Goal: Task Accomplishment & Management: Manage account settings

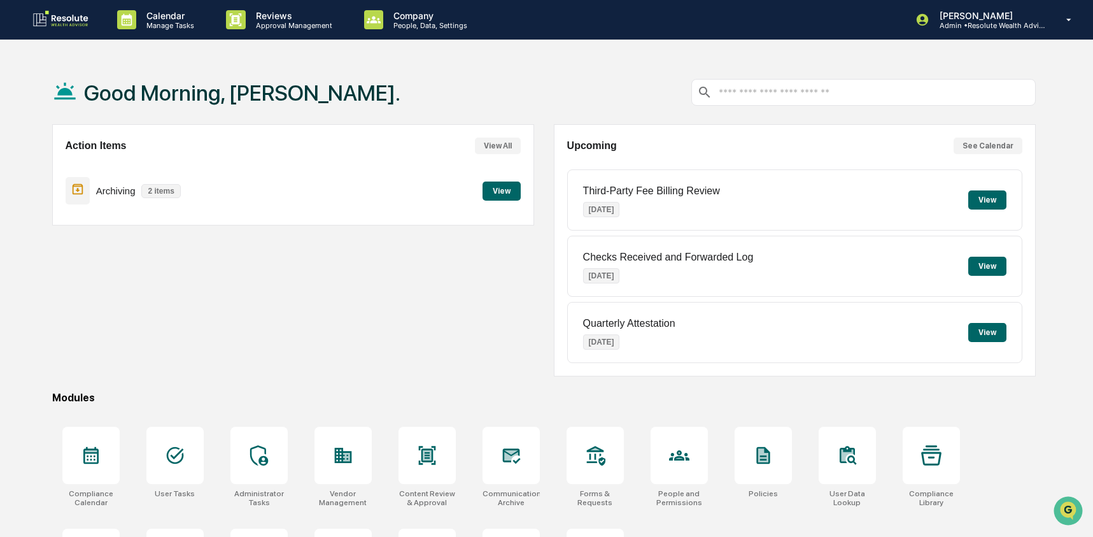
scroll to position [29, 0]
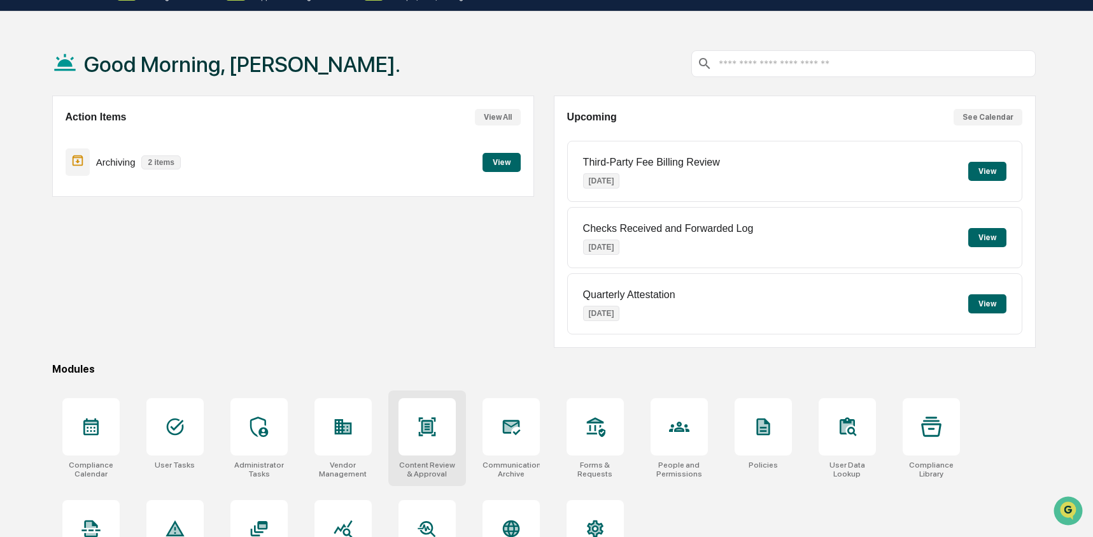
click at [427, 441] on div at bounding box center [426, 426] width 57 height 57
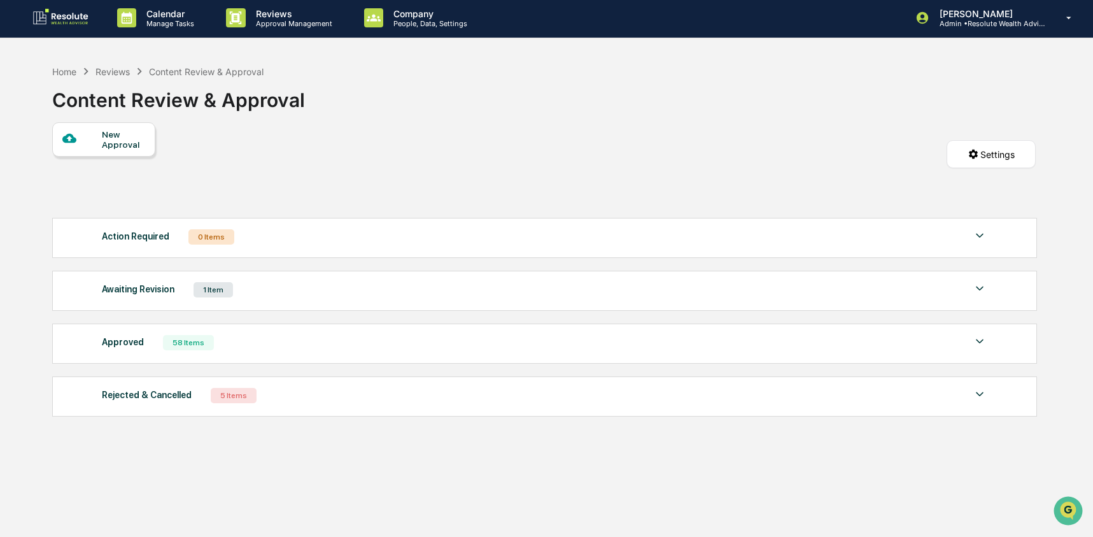
scroll to position [3, 0]
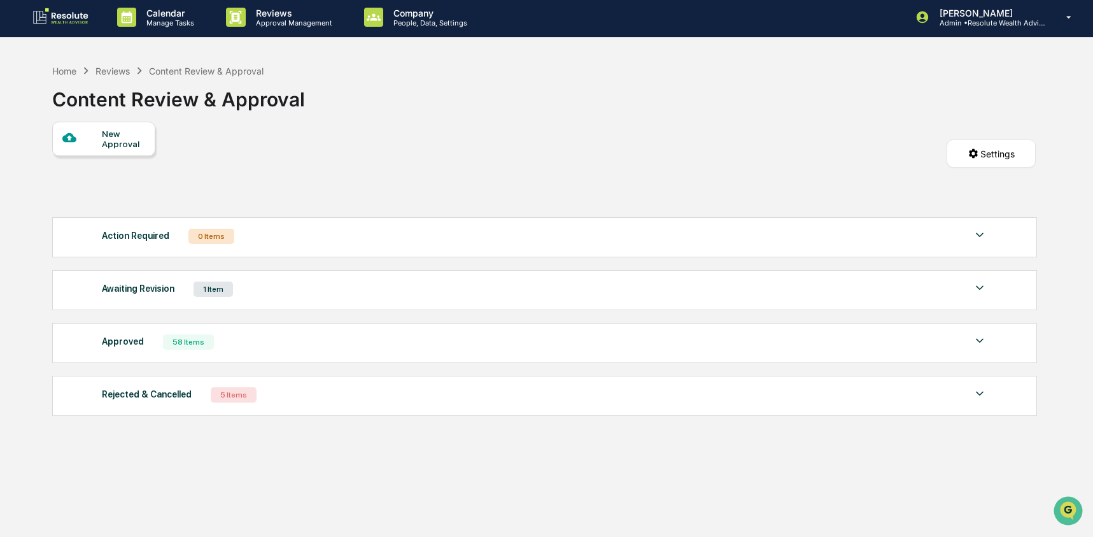
click at [309, 335] on div "Approved 58 Items" at bounding box center [544, 342] width 885 height 18
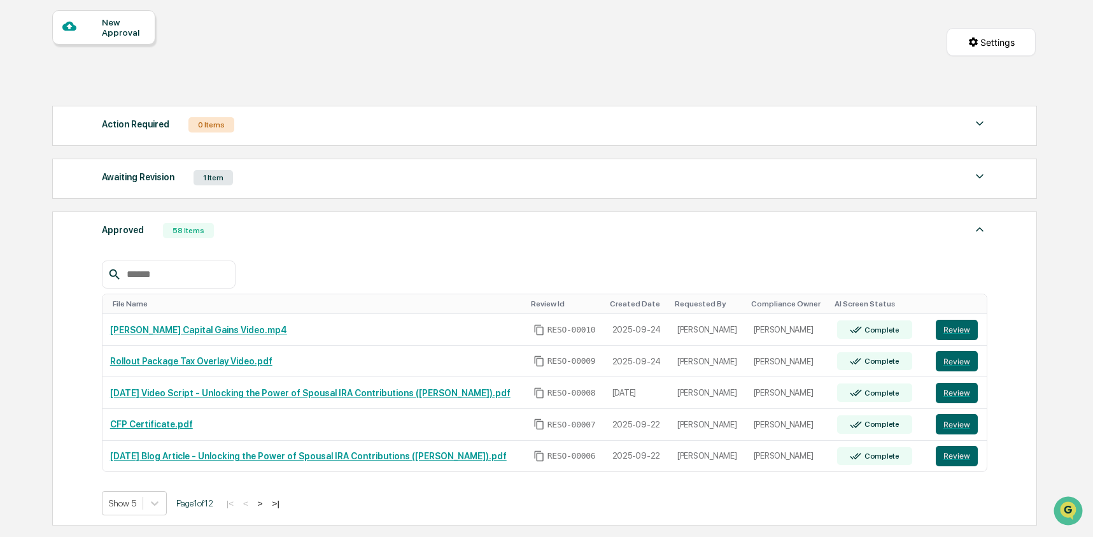
scroll to position [116, 0]
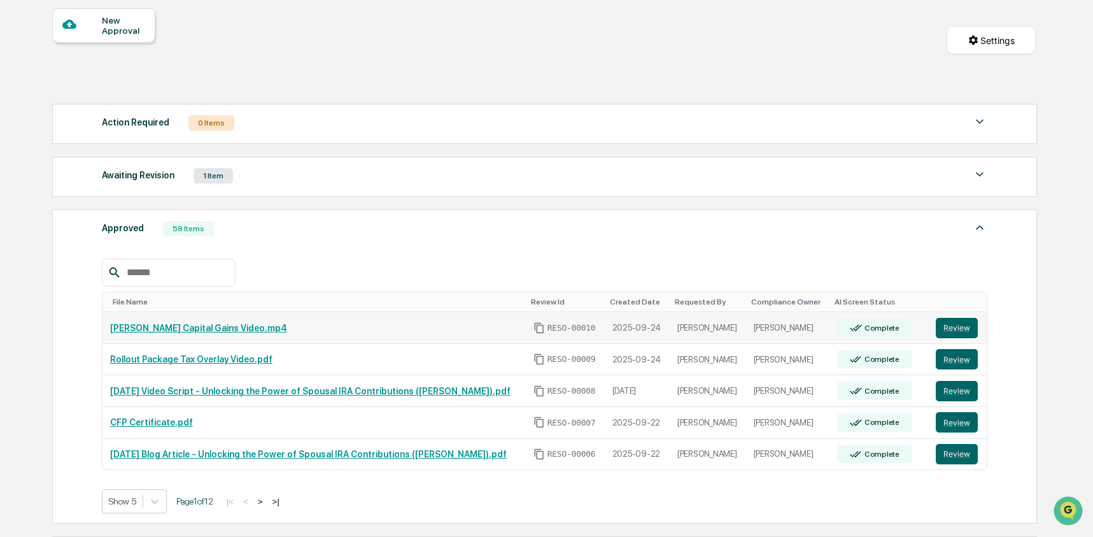
click at [177, 332] on link "[PERSON_NAME] Capital Gains Video.mp4" at bounding box center [198, 328] width 177 height 10
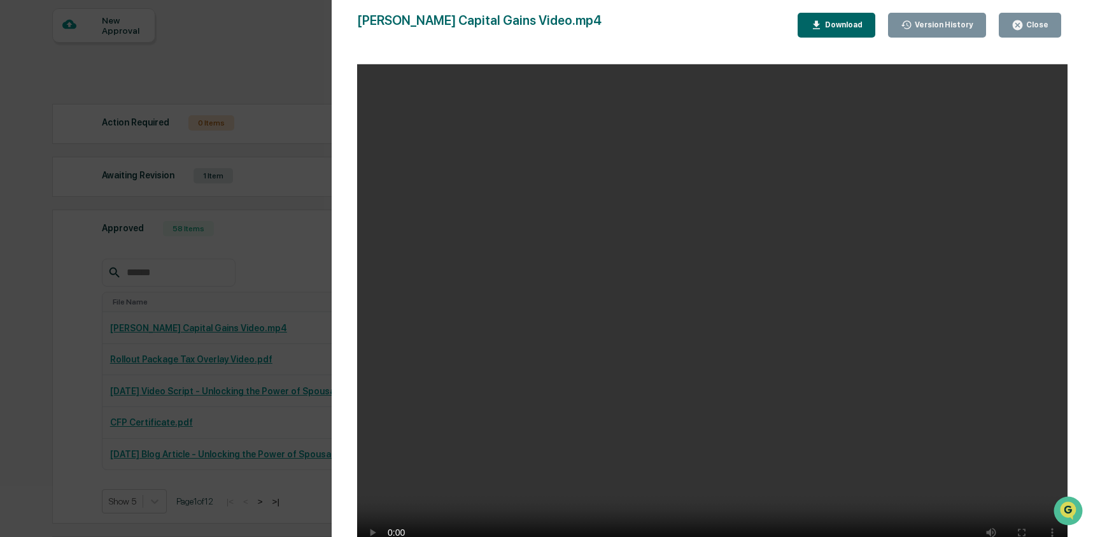
click at [822, 28] on div "Download" at bounding box center [842, 24] width 40 height 9
click at [335, 162] on div "Version History 09/24/2025, 03:11 PM Ryan Geary 09/24/2025, 04:56 PM Scott Hohm…" at bounding box center [712, 281] width 761 height 562
click at [300, 162] on div "Version History 09/24/2025, 03:11 PM Ryan Geary 09/24/2025, 04:56 PM Scott Hohm…" at bounding box center [546, 268] width 1093 height 537
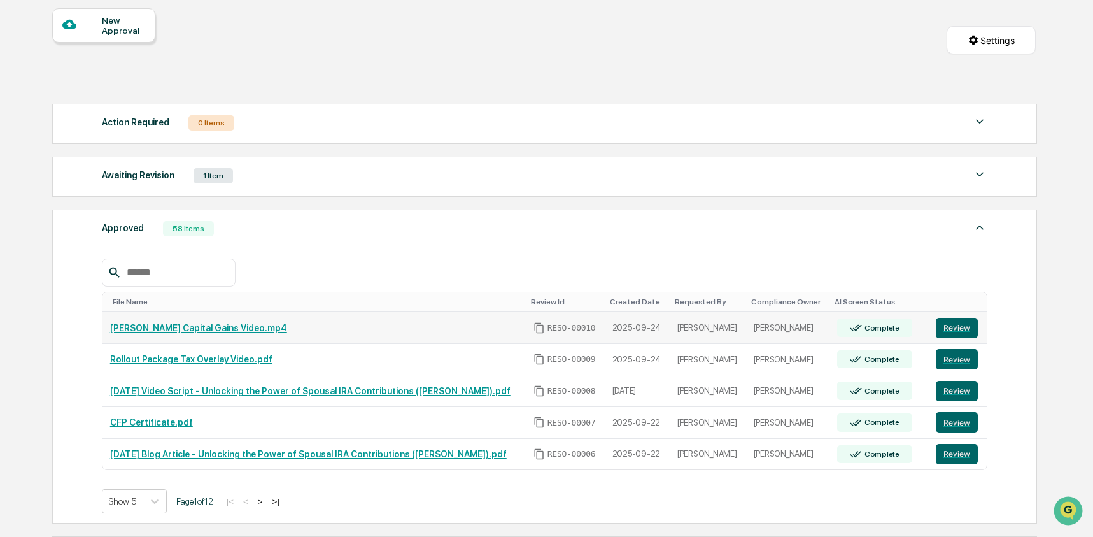
click at [174, 330] on link "[PERSON_NAME] Capital Gains Video.mp4" at bounding box center [198, 328] width 177 height 10
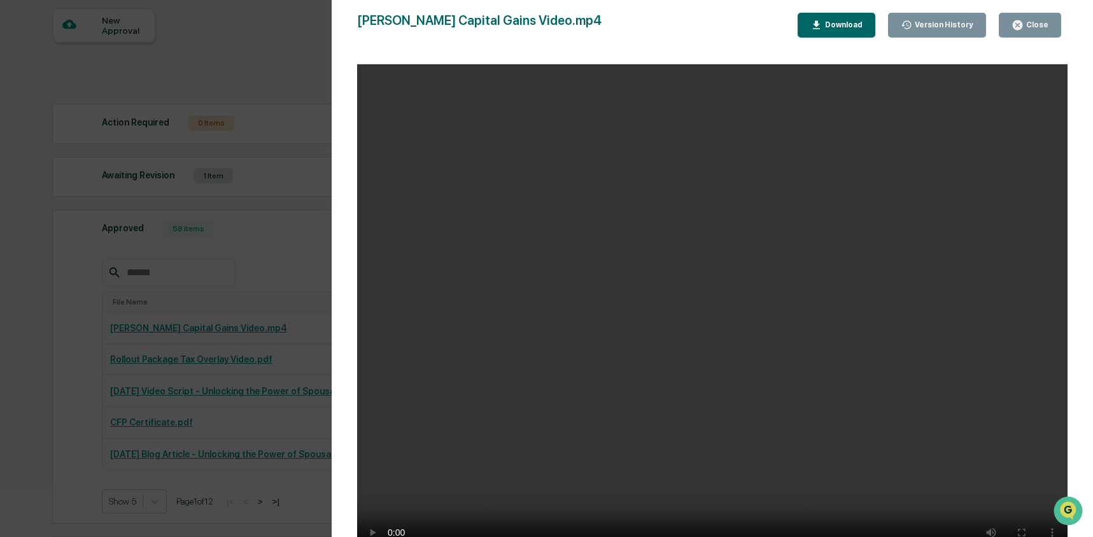
click at [834, 29] on div "Download" at bounding box center [842, 24] width 40 height 9
click at [328, 199] on div "Version History 09/24/2025, 03:11 PM Ryan Geary 09/24/2025, 04:56 PM Scott Hohm…" at bounding box center [546, 268] width 1093 height 537
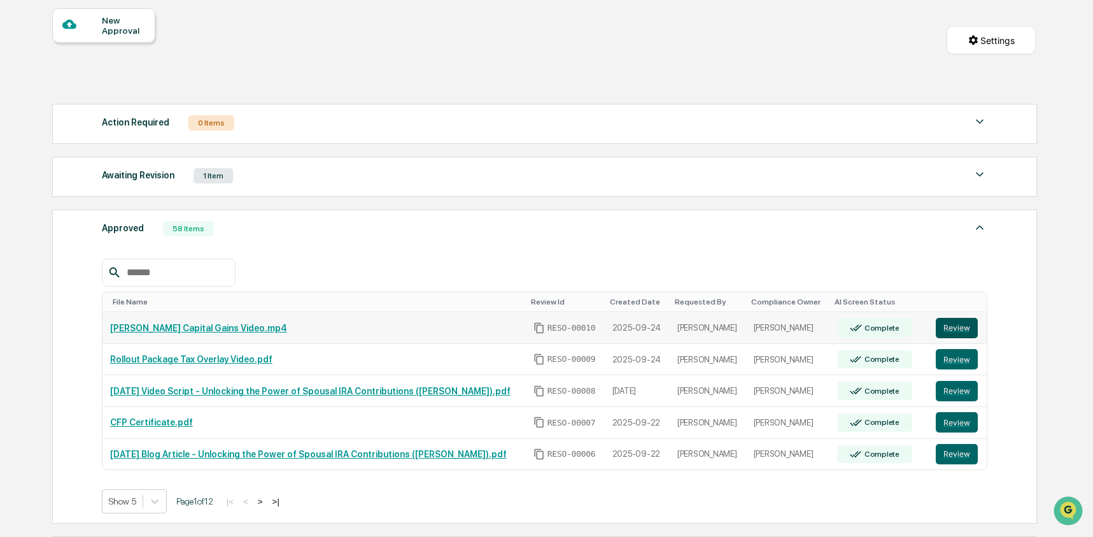
click at [961, 327] on button "Review" at bounding box center [957, 328] width 42 height 20
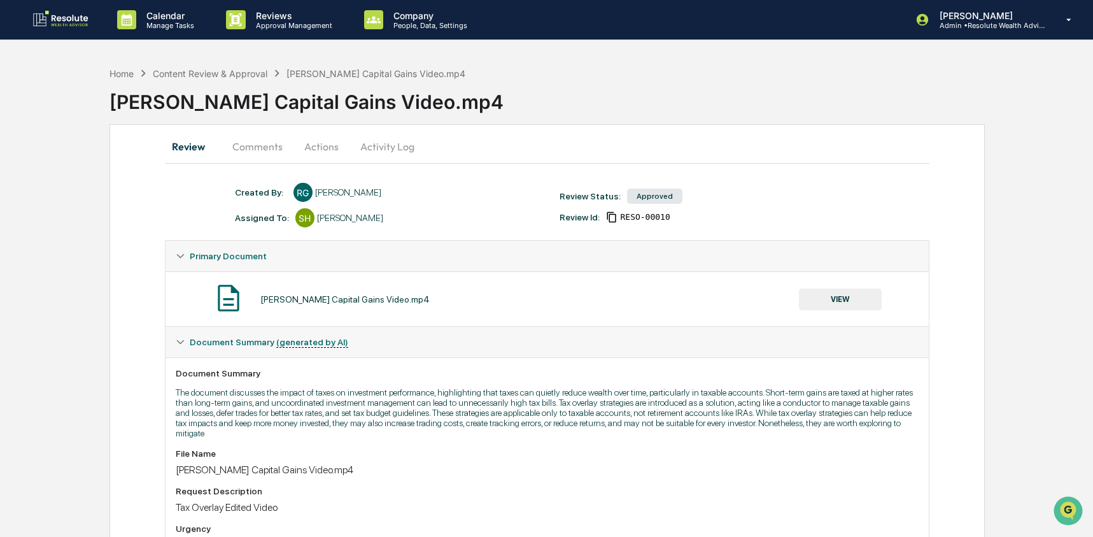
click at [246, 143] on button "Comments" at bounding box center [257, 146] width 71 height 31
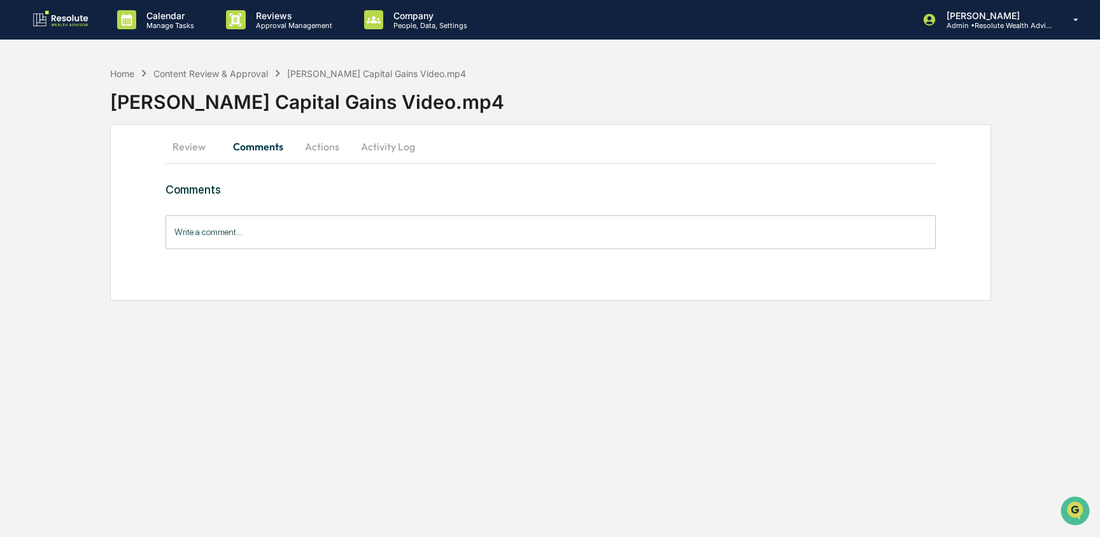
click at [321, 150] on button "Actions" at bounding box center [321, 146] width 57 height 31
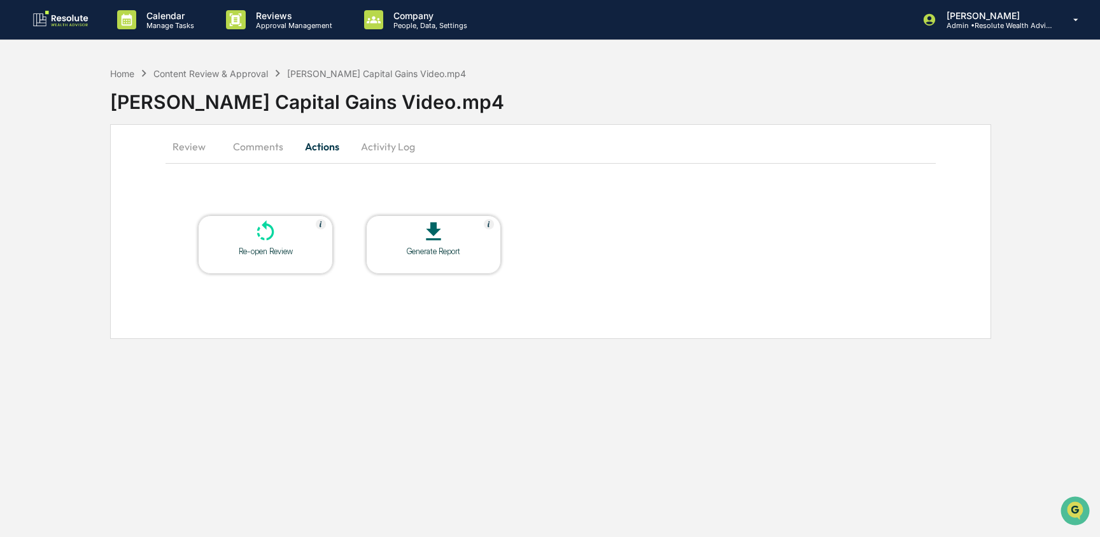
click at [389, 159] on button "Activity Log" at bounding box center [388, 146] width 74 height 31
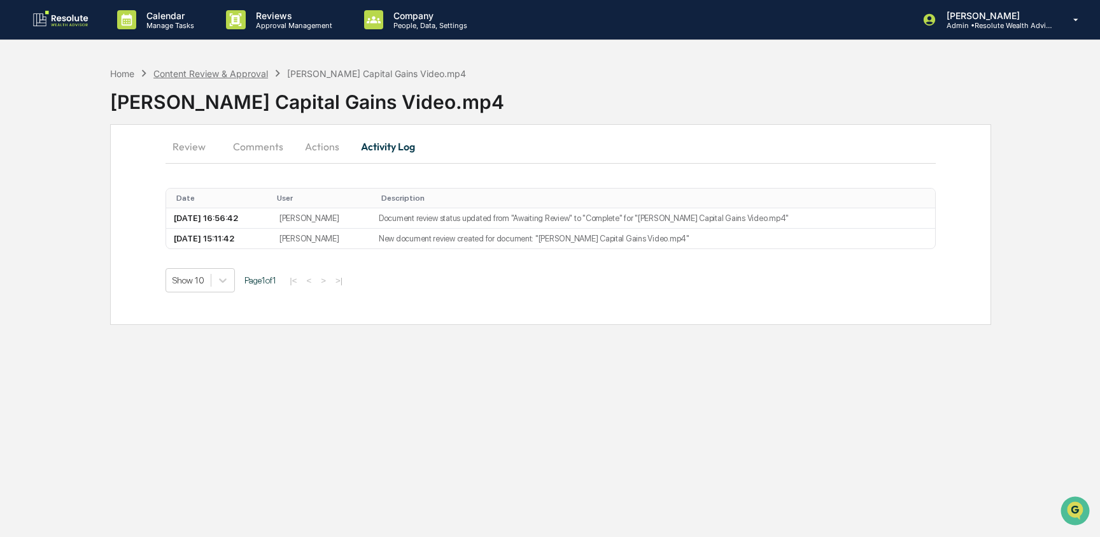
click at [207, 78] on div "Content Review & Approval" at bounding box center [210, 73] width 115 height 11
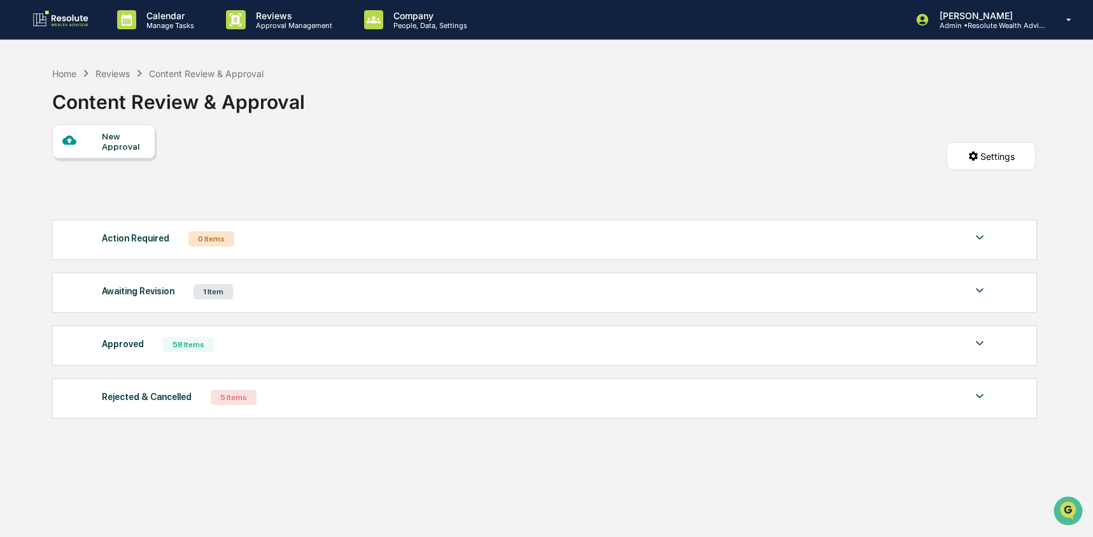
click at [280, 363] on div "Approved 58 Items File Name Review Id Created Date Requested By Compliance Owne…" at bounding box center [544, 345] width 985 height 40
click at [286, 348] on div "Approved 58 Items" at bounding box center [544, 344] width 885 height 18
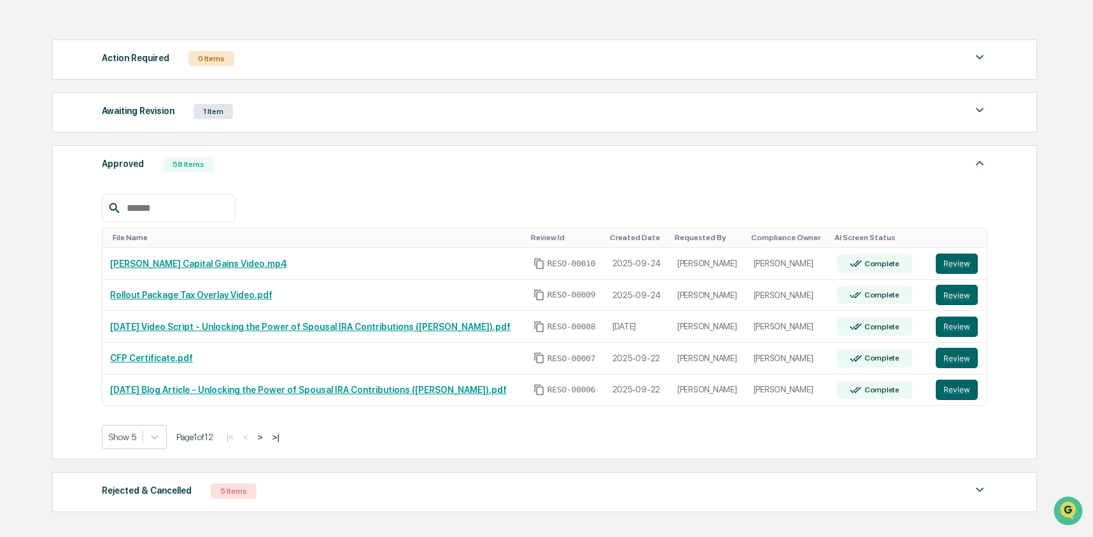
scroll to position [188, 0]
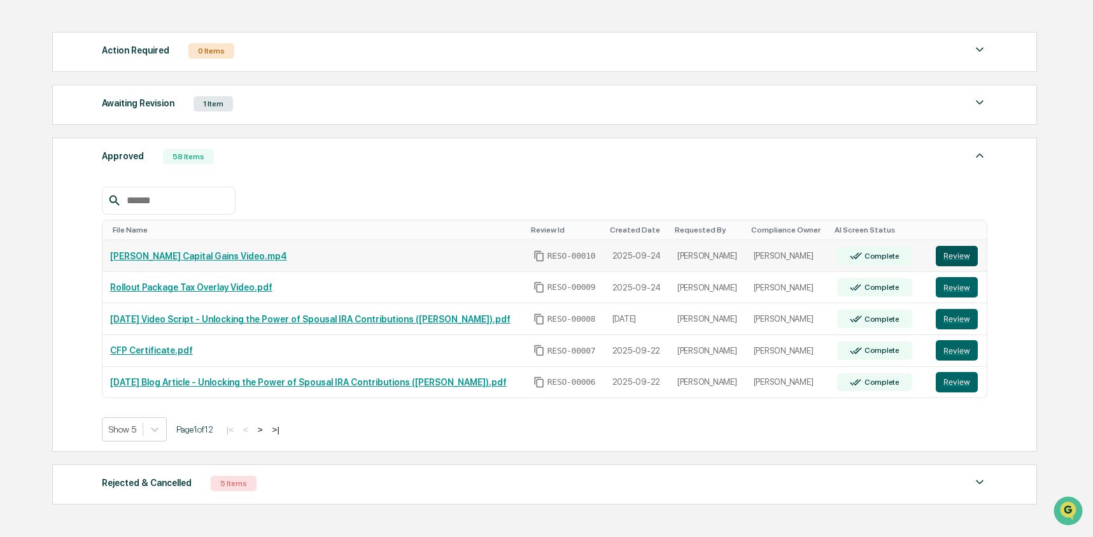
click at [948, 259] on button "Review" at bounding box center [957, 256] width 42 height 20
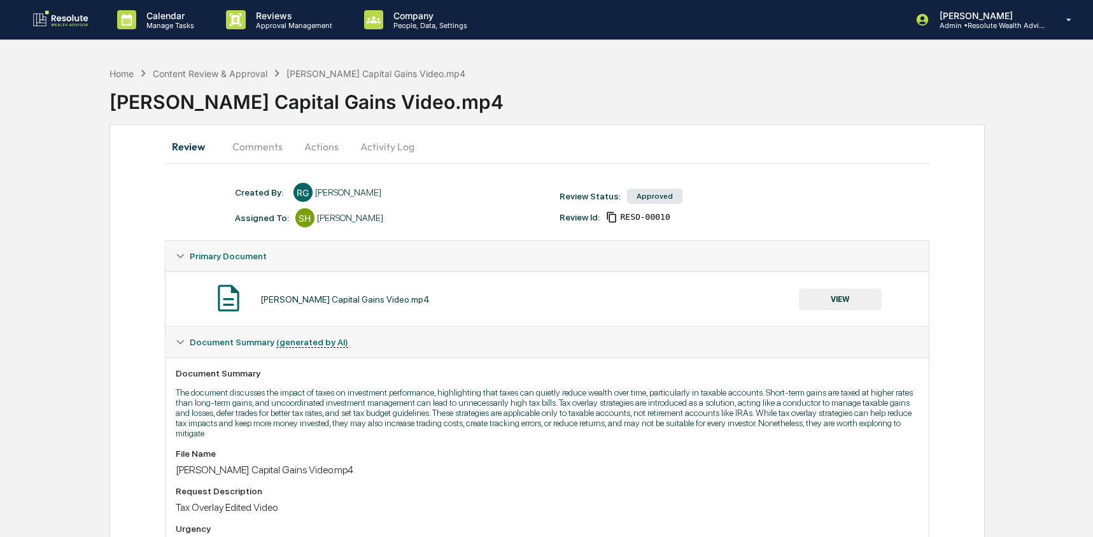
click at [383, 145] on button "Activity Log" at bounding box center [387, 146] width 74 height 31
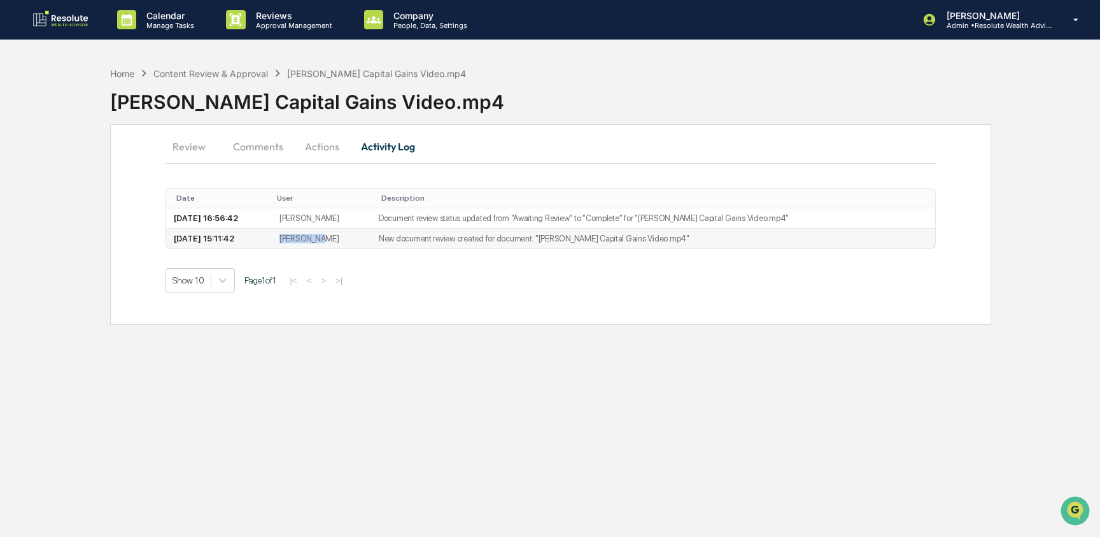
drag, startPoint x: 303, startPoint y: 244, endPoint x: 374, endPoint y: 247, distance: 71.4
click at [371, 247] on td "[PERSON_NAME]" at bounding box center [321, 238] width 99 height 20
drag, startPoint x: 315, startPoint y: 219, endPoint x: 416, endPoint y: 223, distance: 100.6
click at [416, 223] on tr "[DATE] 16:56:42 [PERSON_NAME] Document review status updated from "Awaiting Rev…" at bounding box center [550, 218] width 769 height 20
click at [504, 136] on div "Review Comments Actions Activity Log" at bounding box center [550, 146] width 770 height 31
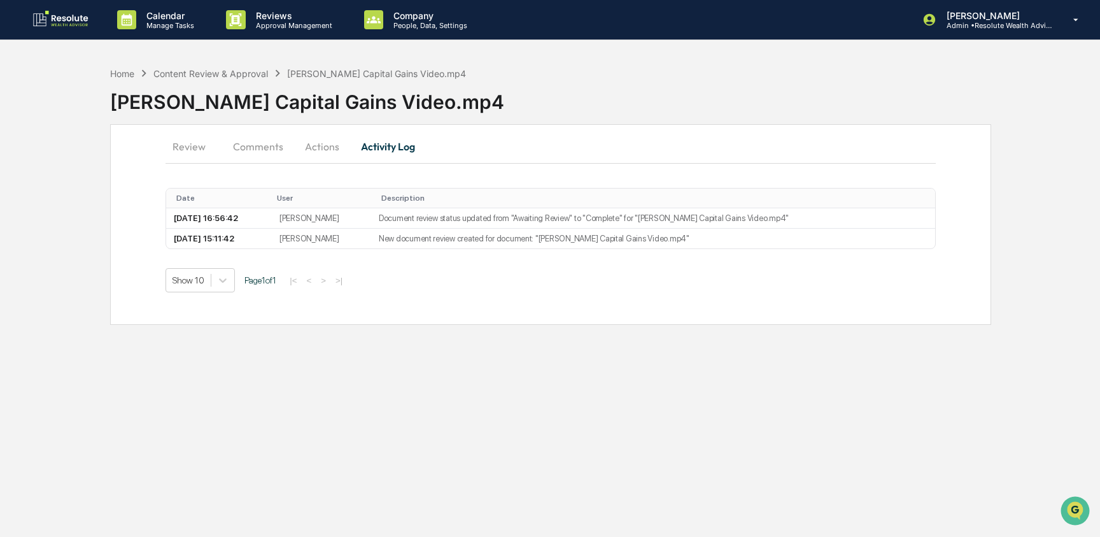
click at [245, 143] on button "Comments" at bounding box center [258, 146] width 71 height 31
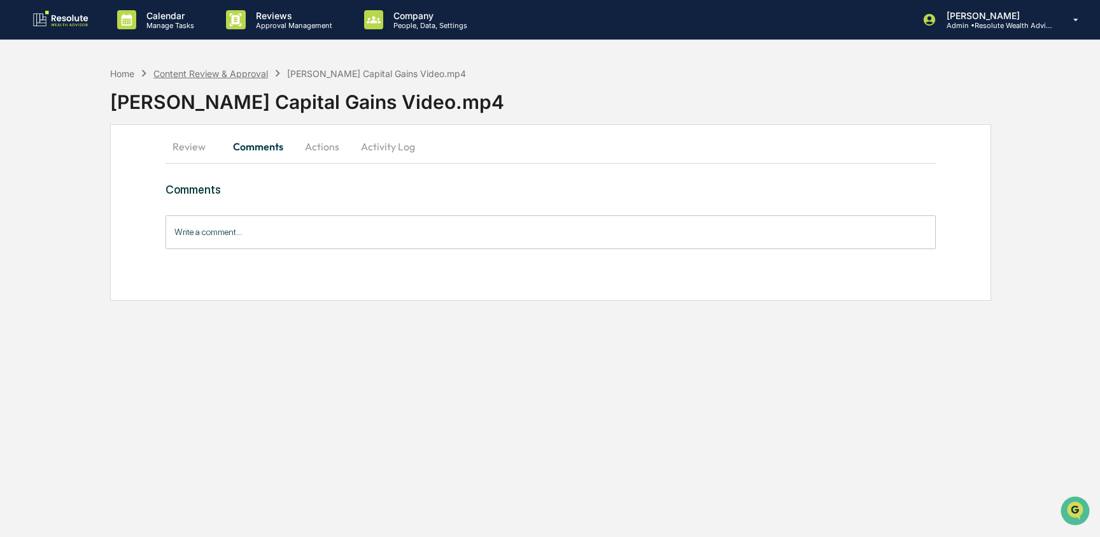
click at [221, 75] on div "Content Review & Approval" at bounding box center [210, 73] width 115 height 11
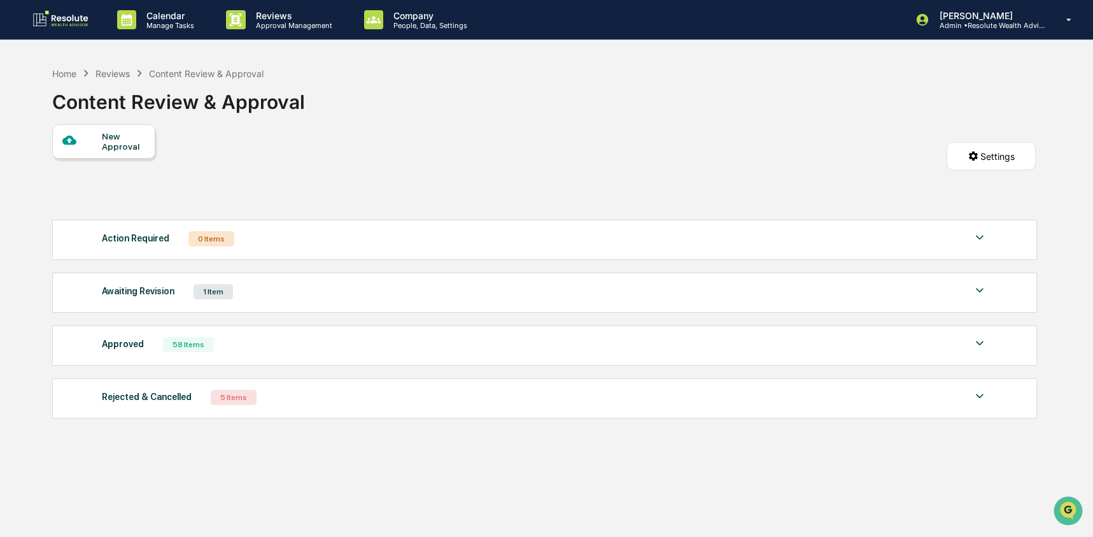
click at [168, 349] on div "58 Items" at bounding box center [188, 344] width 51 height 15
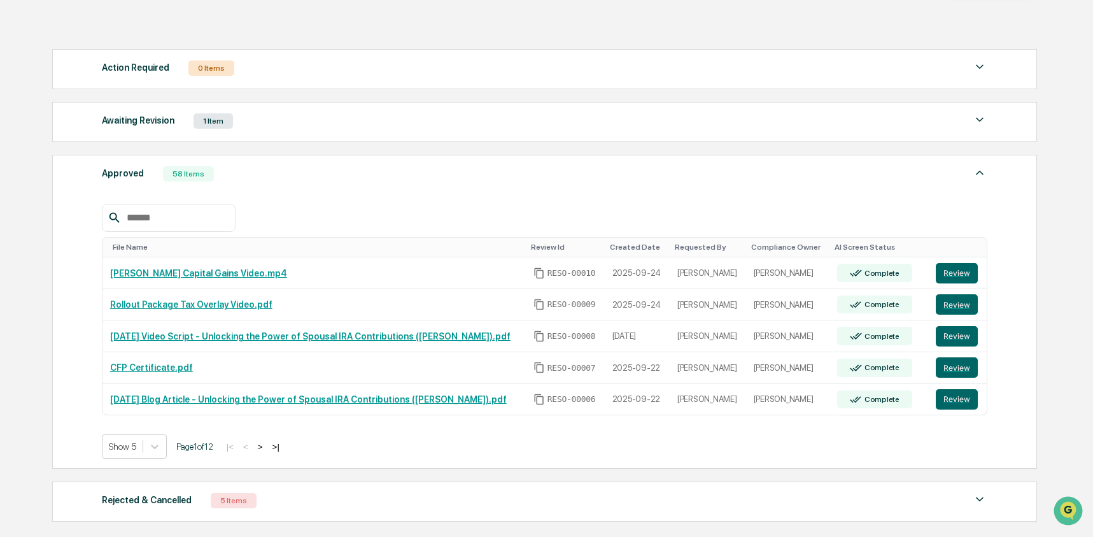
scroll to position [172, 0]
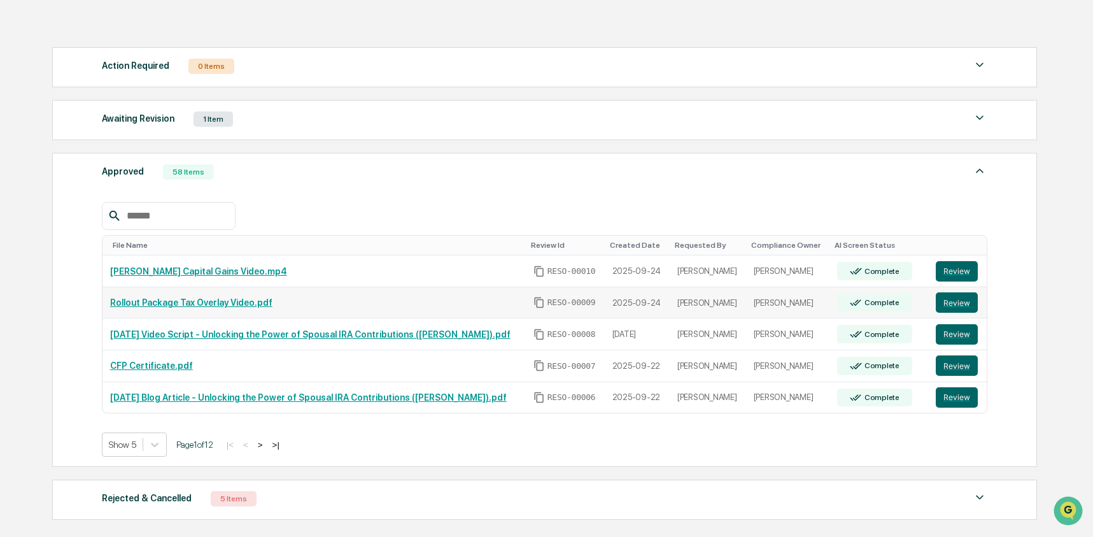
click at [292, 307] on div "Rollout Package Tax Overlay Video.pdf" at bounding box center [314, 302] width 408 height 10
click at [267, 306] on link "Rollout Package Tax Overlay Video.pdf" at bounding box center [191, 302] width 162 height 10
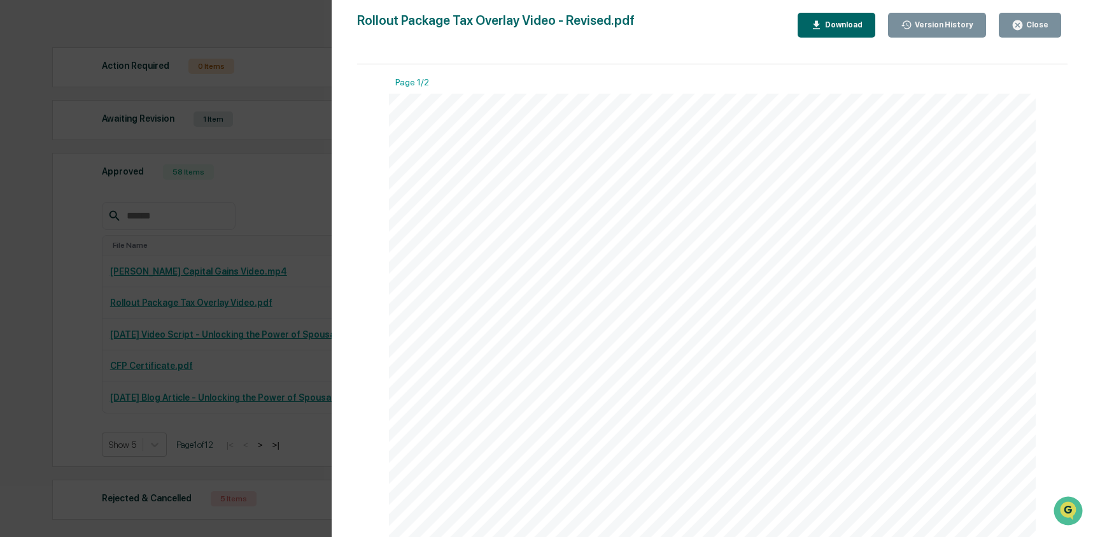
click at [822, 20] on div "Download" at bounding box center [842, 24] width 40 height 9
click at [323, 129] on div "Version History [DATE] 05:50 PM [PERSON_NAME] [DATE] 03:07 PM [PERSON_NAME] [DA…" at bounding box center [546, 268] width 1093 height 537
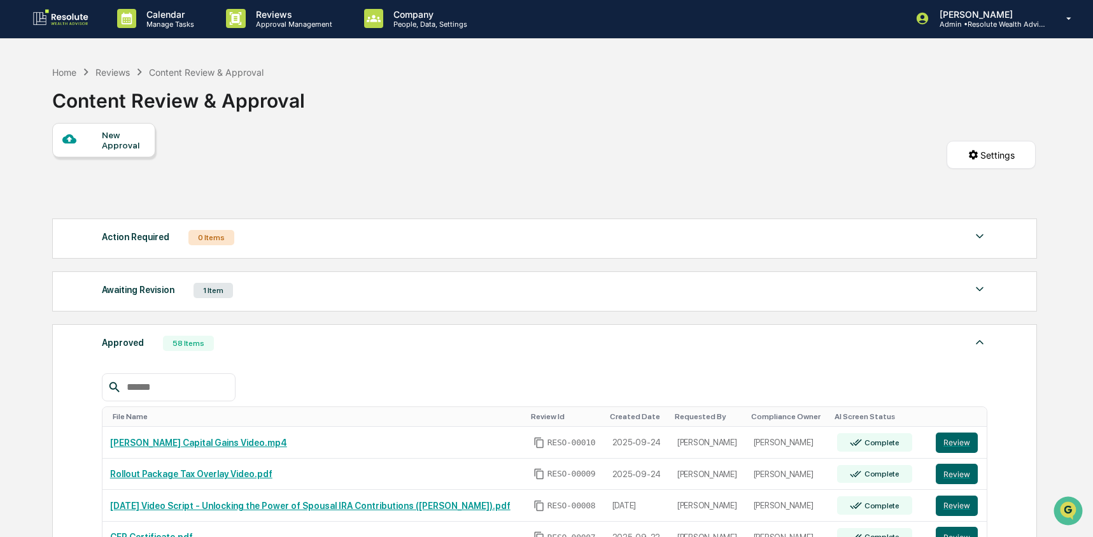
scroll to position [0, 0]
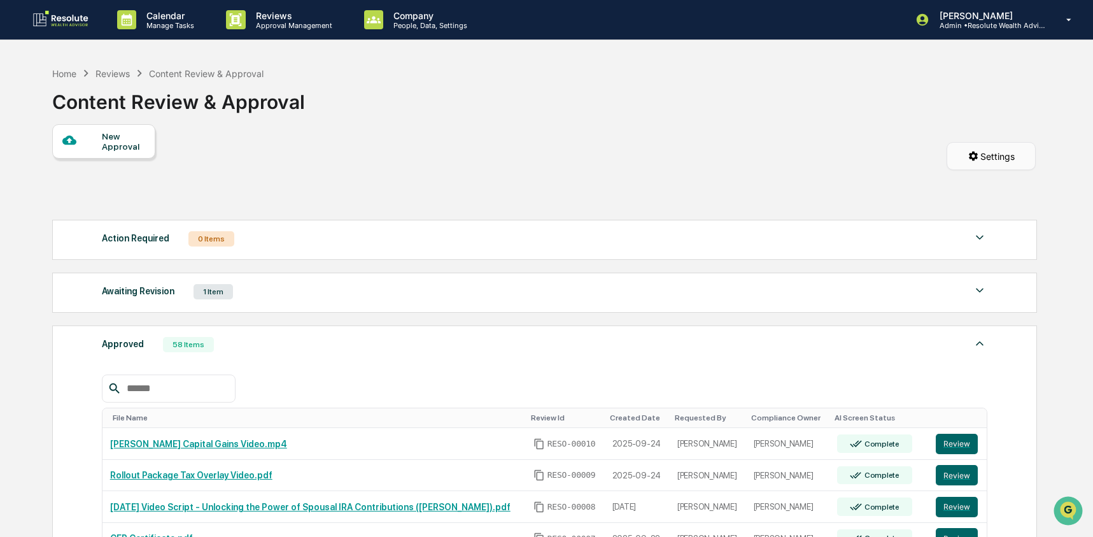
click at [981, 144] on html "Calendar Manage Tasks Reviews Approval Management Company People, Data, Setting…" at bounding box center [546, 268] width 1093 height 537
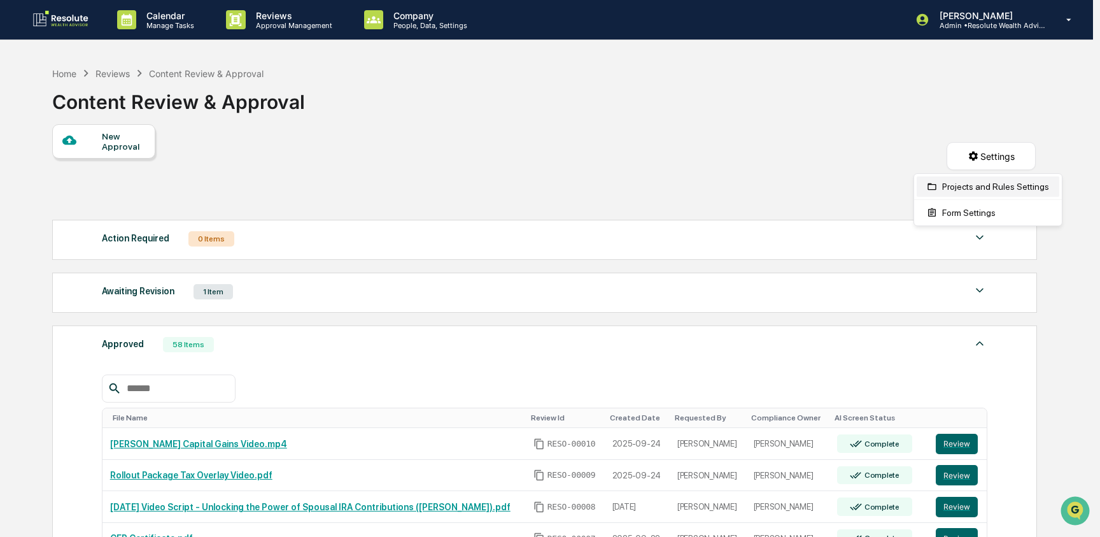
click at [981, 192] on div "Projects and Rules Settings" at bounding box center [987, 186] width 143 height 20
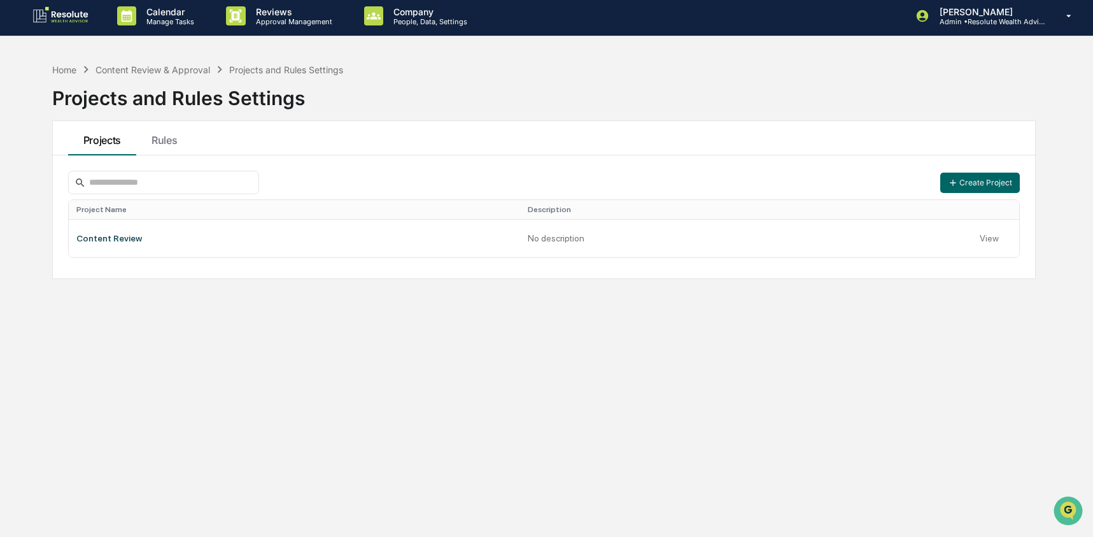
scroll to position [5, 0]
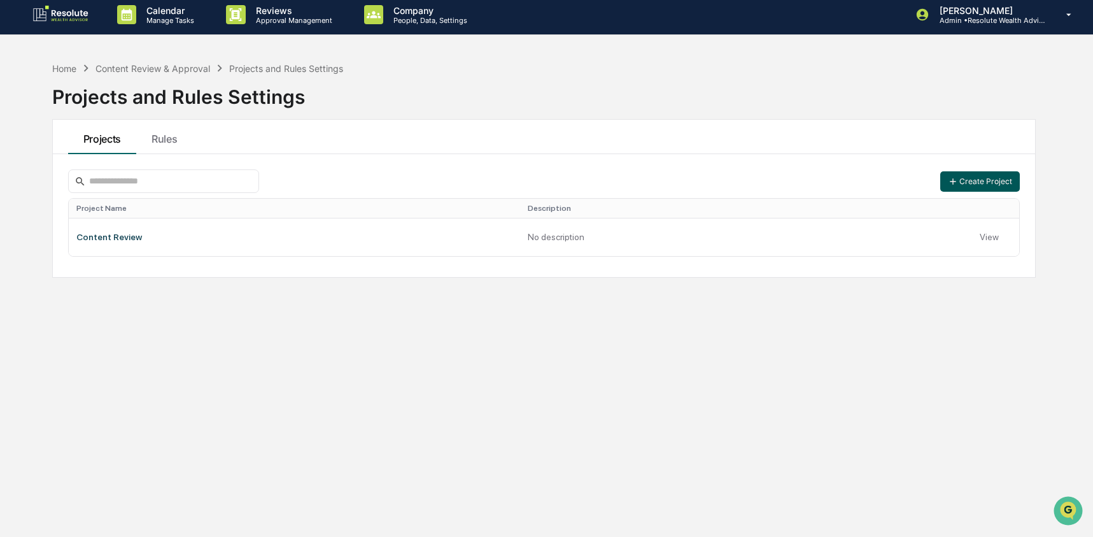
click at [991, 179] on button "Create Project" at bounding box center [980, 181] width 80 height 20
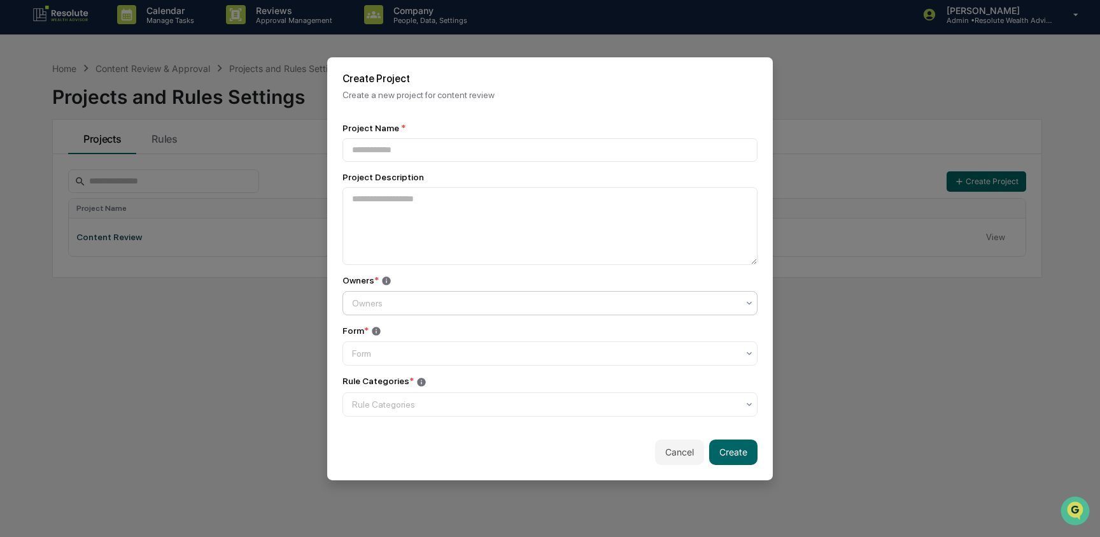
click at [616, 305] on div at bounding box center [545, 303] width 386 height 13
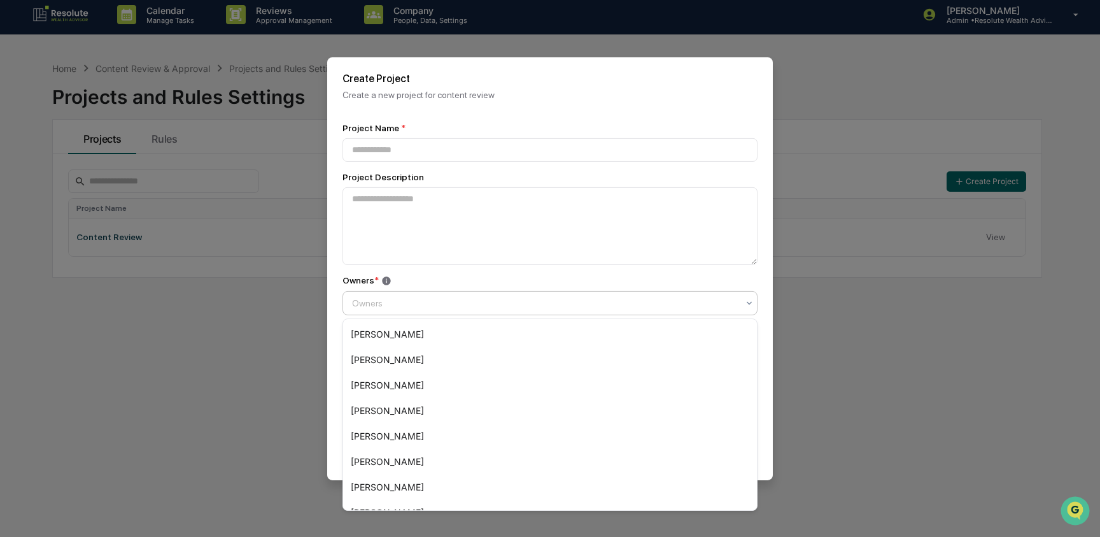
click at [617, 305] on div at bounding box center [545, 303] width 386 height 13
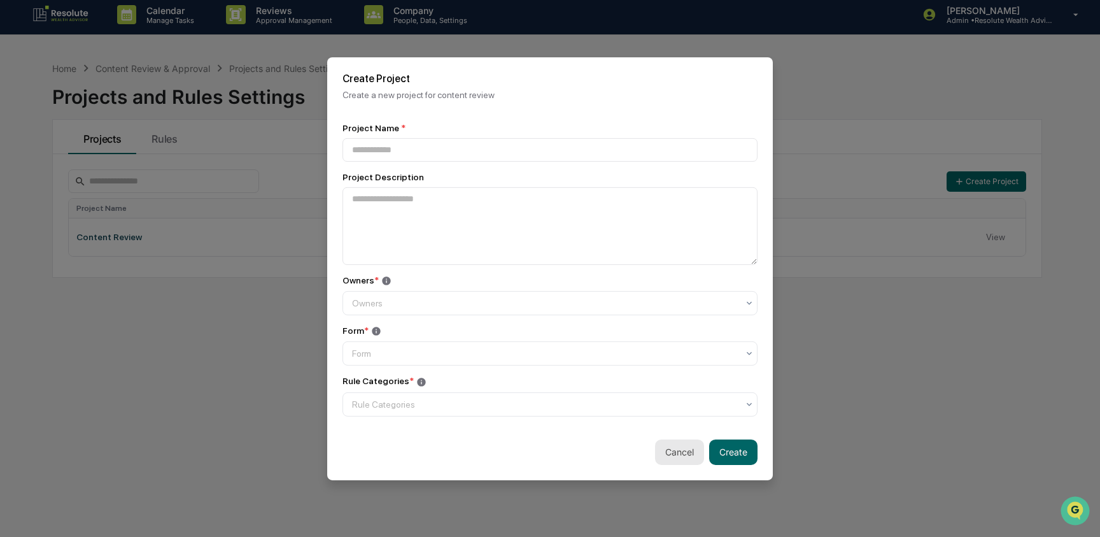
click at [670, 458] on button "Cancel" at bounding box center [679, 451] width 49 height 25
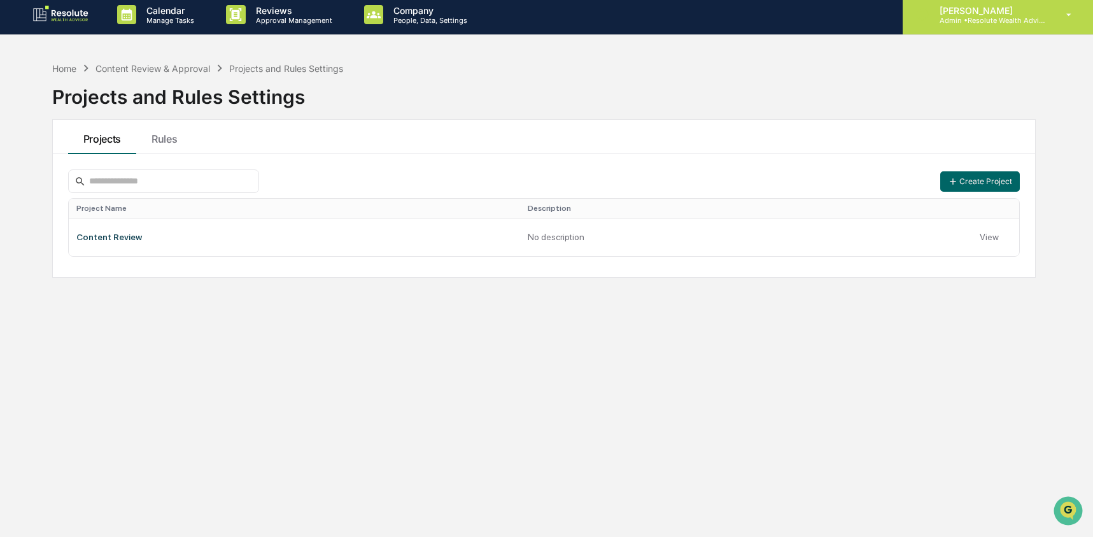
click at [962, 30] on div "[PERSON_NAME] Admin • Resolute Wealth Advisor" at bounding box center [997, 14] width 190 height 39
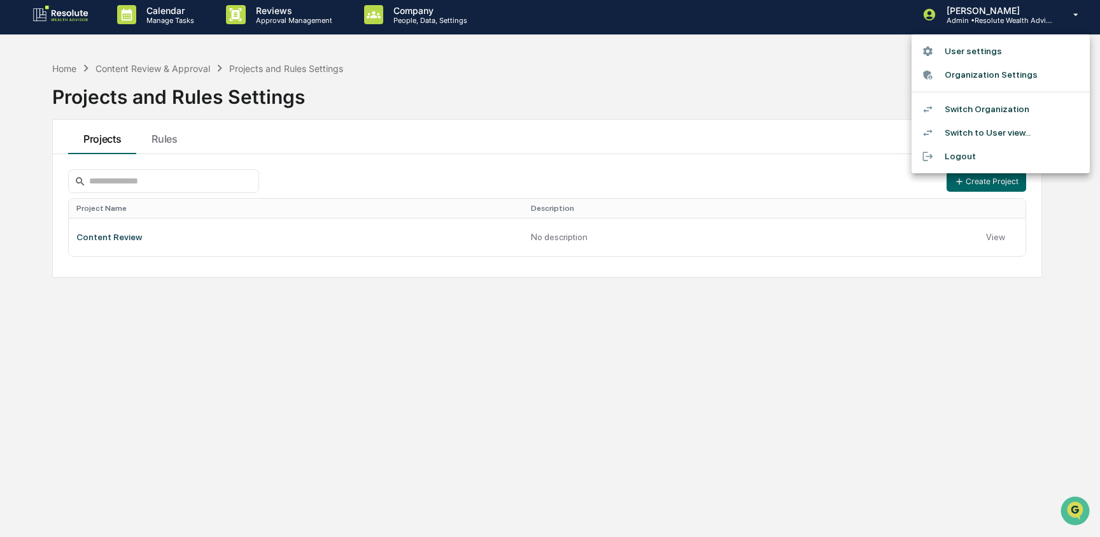
click at [976, 113] on li "Switch Organization" at bounding box center [1000, 109] width 178 height 24
